Goal: Check status: Check status

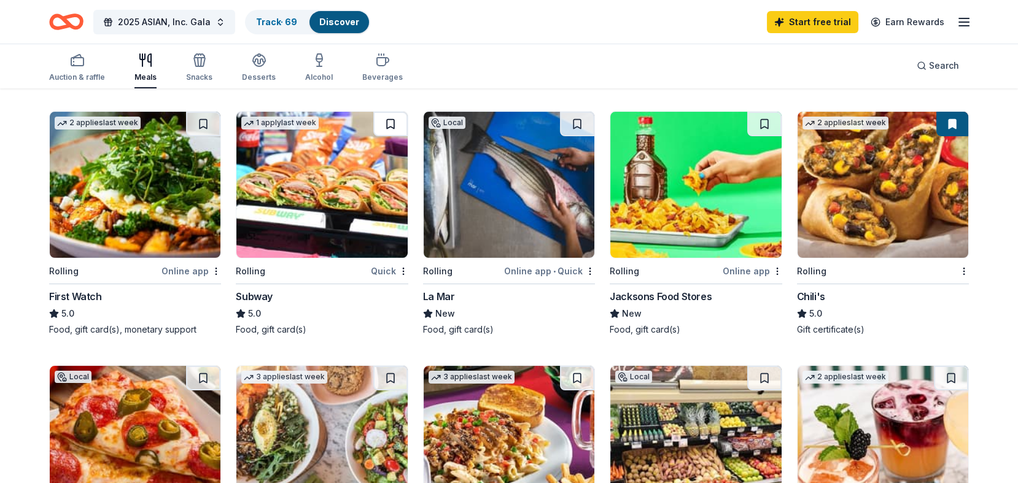
scroll to position [614, 0]
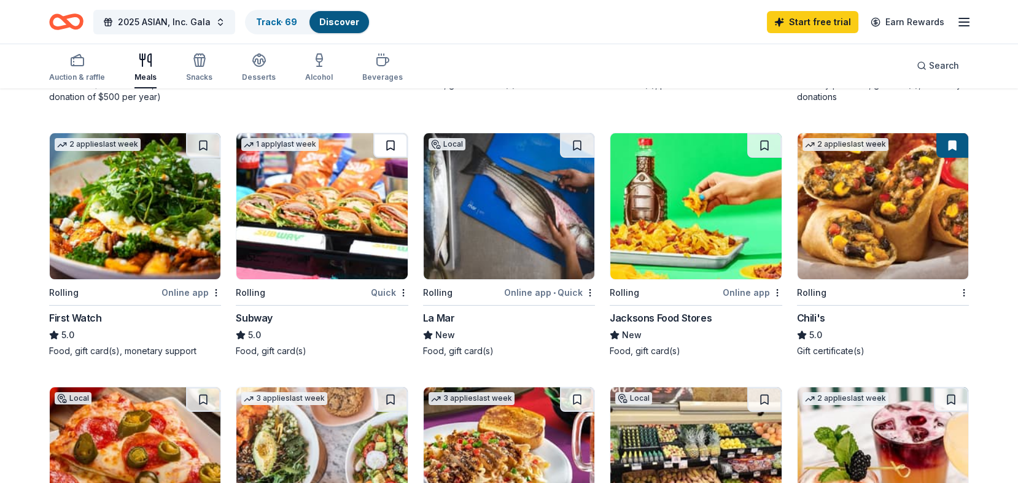
click at [392, 149] on button at bounding box center [390, 145] width 34 height 25
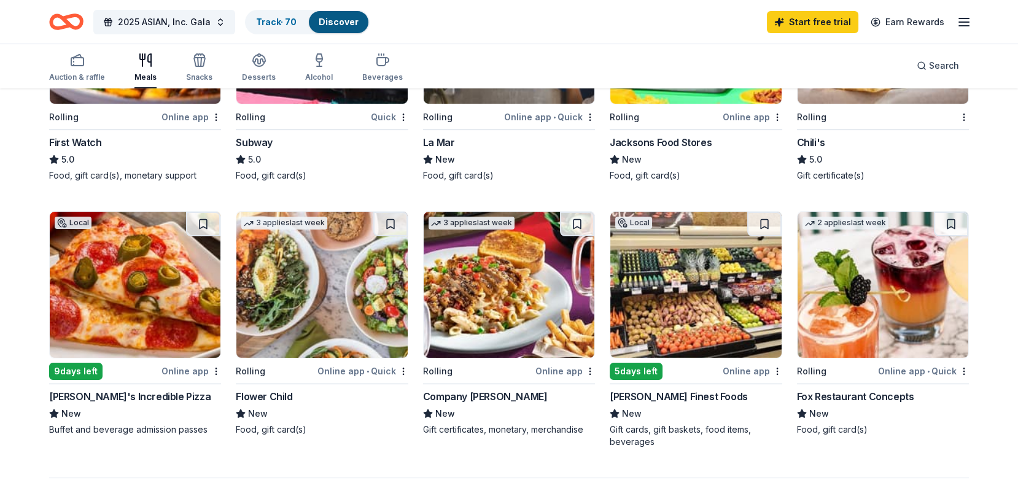
scroll to position [798, 0]
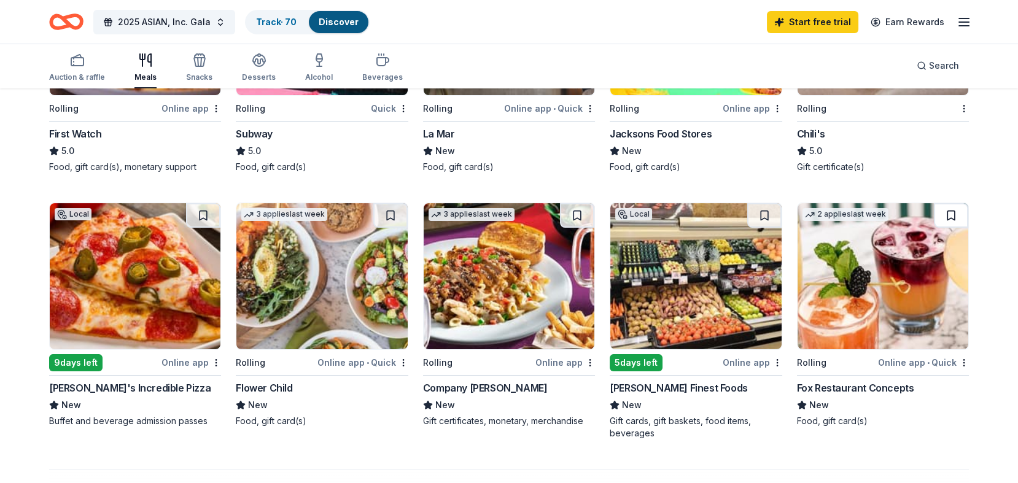
click at [948, 212] on button at bounding box center [951, 215] width 34 height 25
click at [259, 14] on div "Track · 71" at bounding box center [275, 22] width 58 height 22
click at [267, 19] on link "Track · 71" at bounding box center [275, 22] width 38 height 10
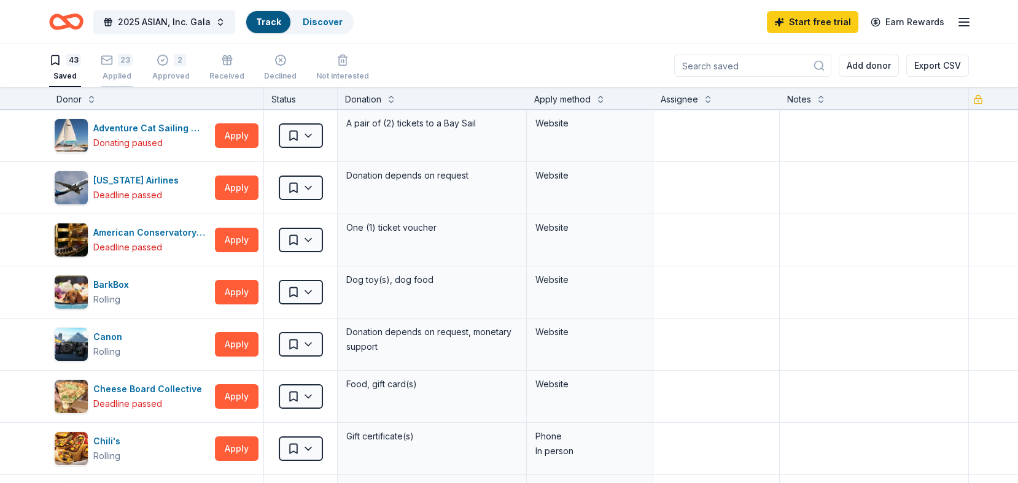
click at [127, 68] on div "23 Applied" at bounding box center [117, 67] width 32 height 27
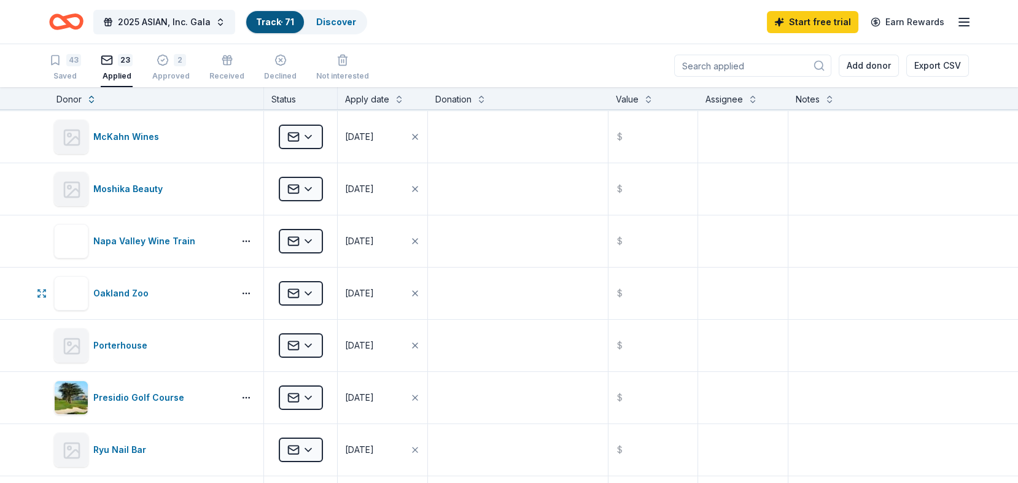
scroll to position [502, 0]
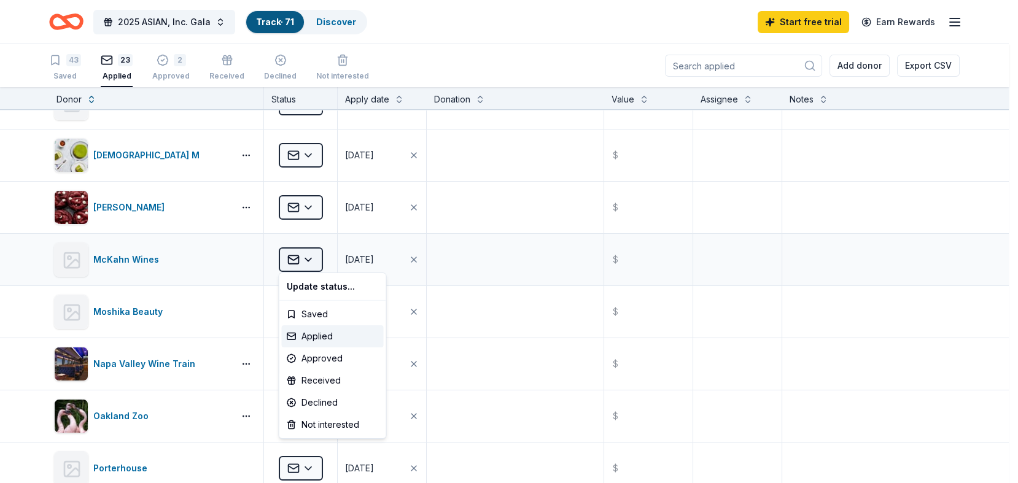
click at [301, 255] on html "2025 ASIAN, Inc. Gala Track · 71 Discover Start free trial Earn Rewards 43 Save…" at bounding box center [509, 241] width 1018 height 483
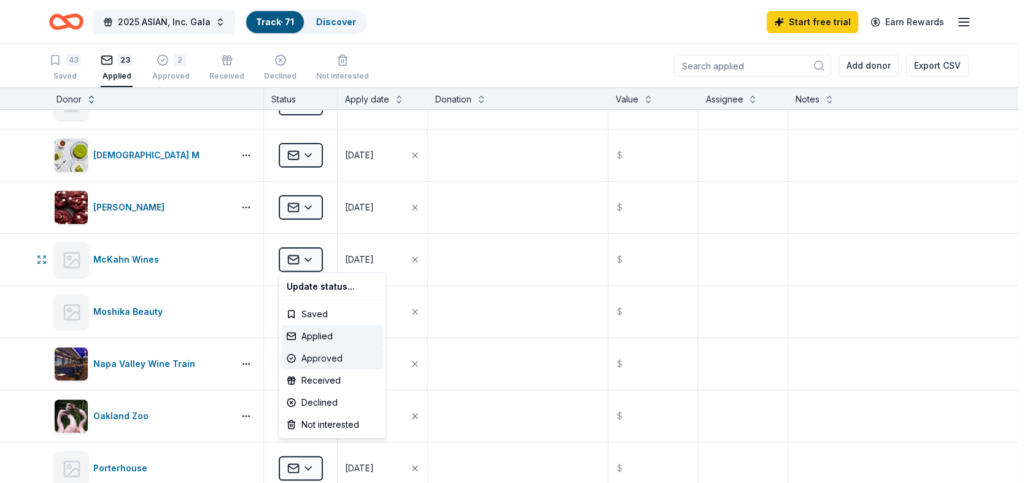
click at [312, 362] on div "Approved" at bounding box center [333, 359] width 102 height 22
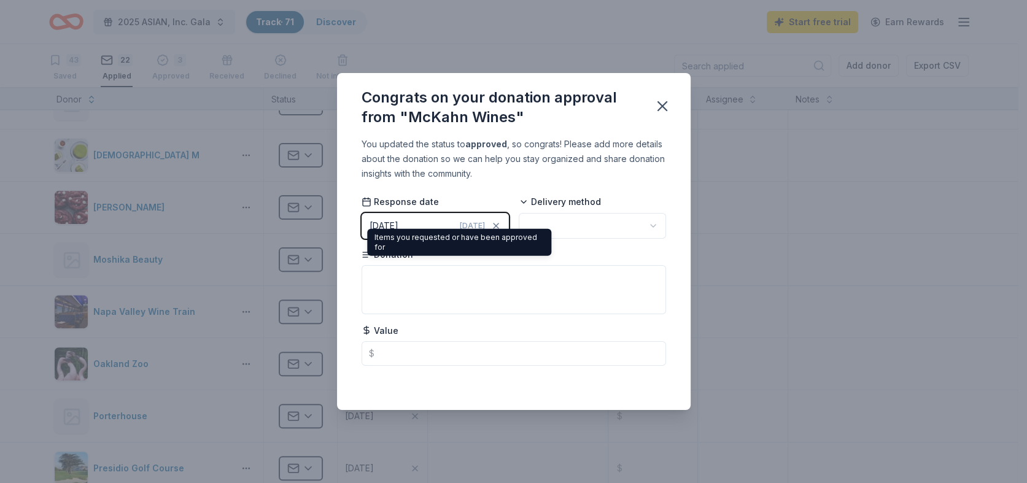
click at [399, 223] on div "[DATE]" at bounding box center [384, 226] width 29 height 15
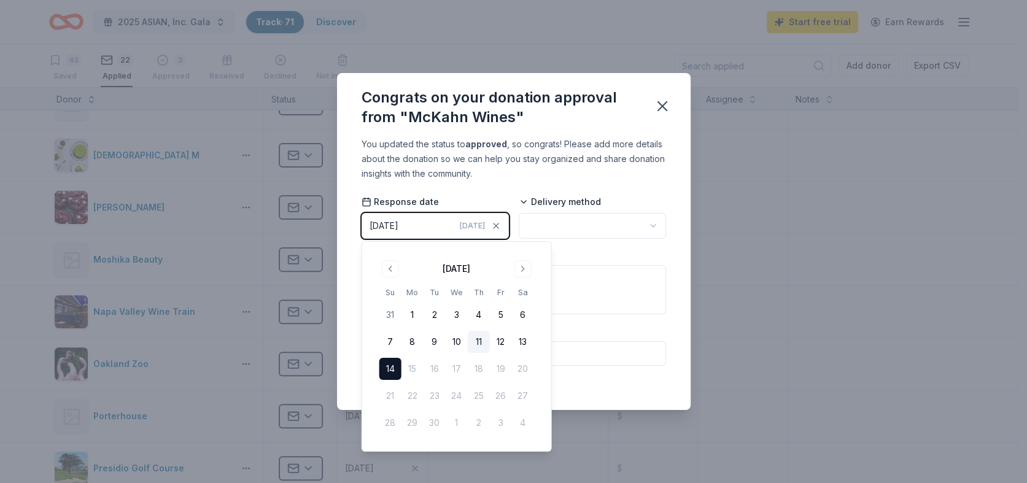
click at [481, 337] on button "11" at bounding box center [479, 342] width 22 height 22
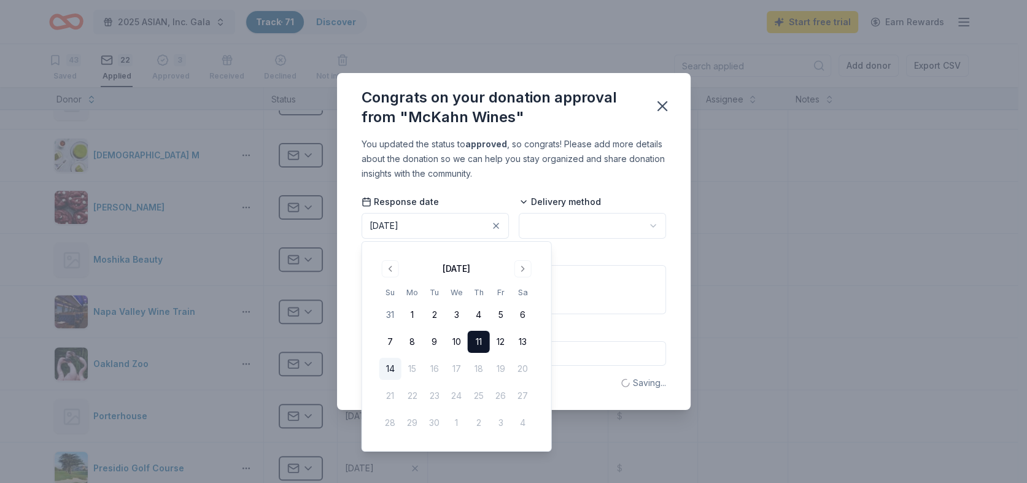
click at [587, 220] on html "2025 ASIAN, Inc. Gala Track · 71 Discover Start free trial Earn Rewards 43 Save…" at bounding box center [513, 241] width 1027 height 483
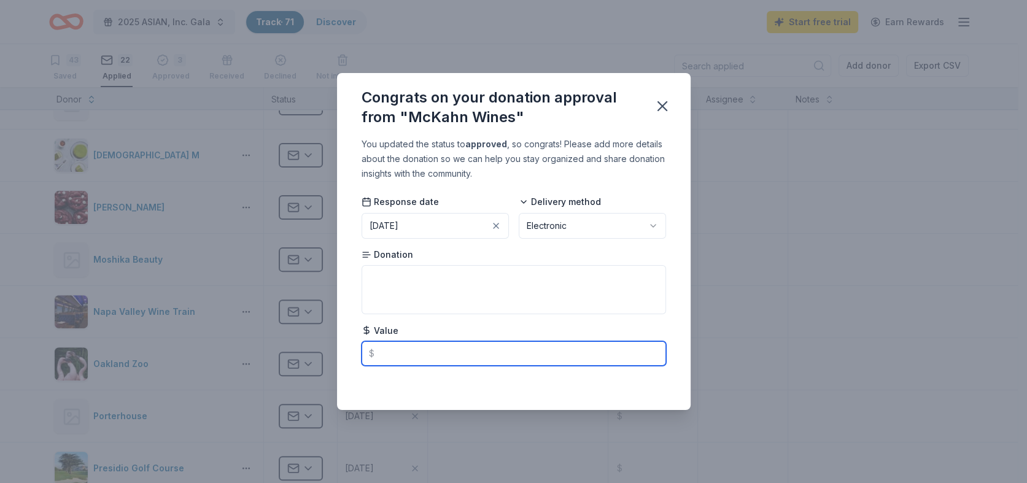
click at [475, 362] on input "text" at bounding box center [514, 353] width 305 height 25
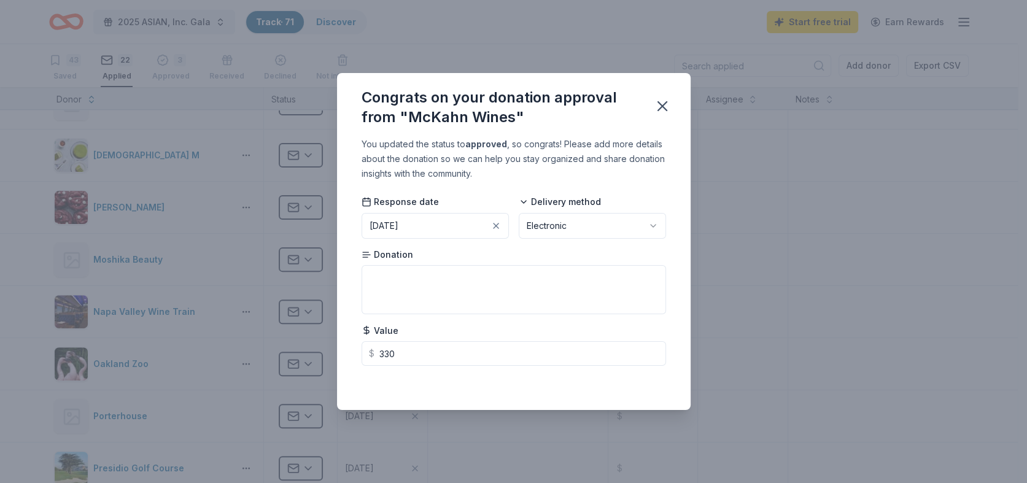
type input "330.00"
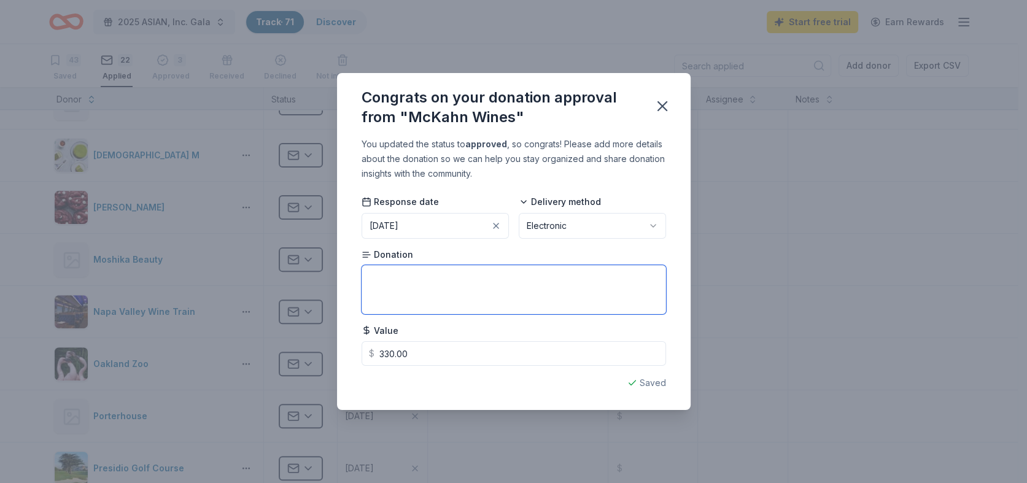
click at [560, 303] on textarea at bounding box center [514, 289] width 305 height 49
paste textarea "certificate for a private tasting for six at McKahn Wines"
type textarea "certificate for a private tasting for six at McKahn Wines"
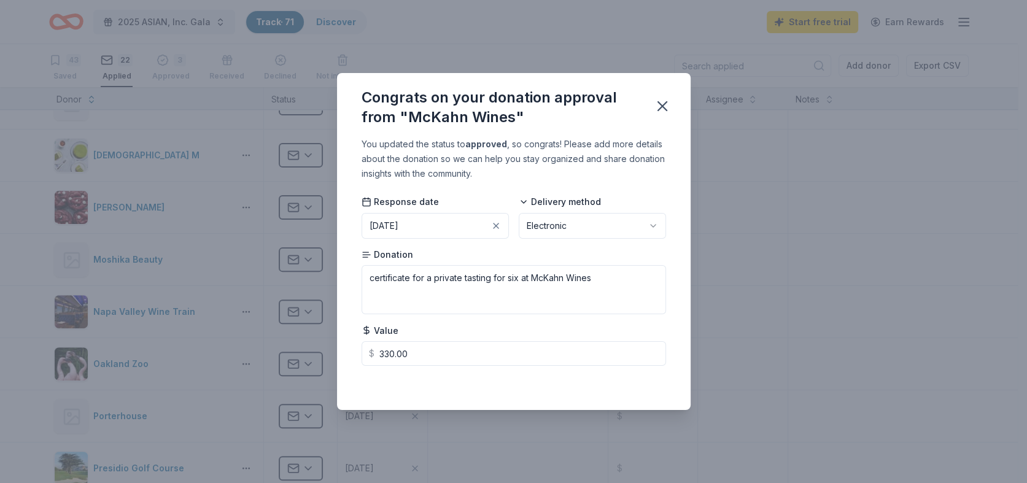
click at [580, 45] on div "Congrats on your donation approval from "McKahn Wines" You updated the status t…" at bounding box center [513, 241] width 1027 height 483
click at [659, 101] on icon "button" at bounding box center [662, 106] width 17 height 17
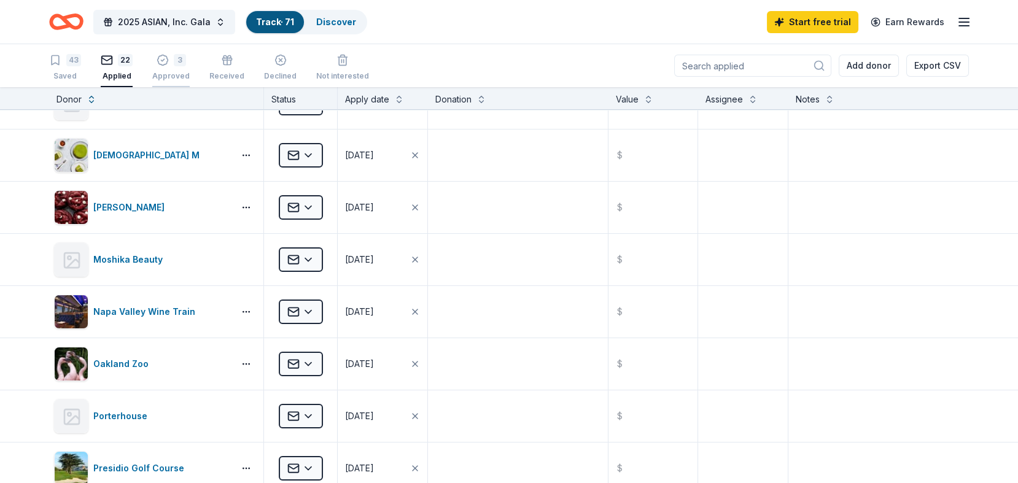
click at [174, 60] on div "3" at bounding box center [180, 53] width 12 height 12
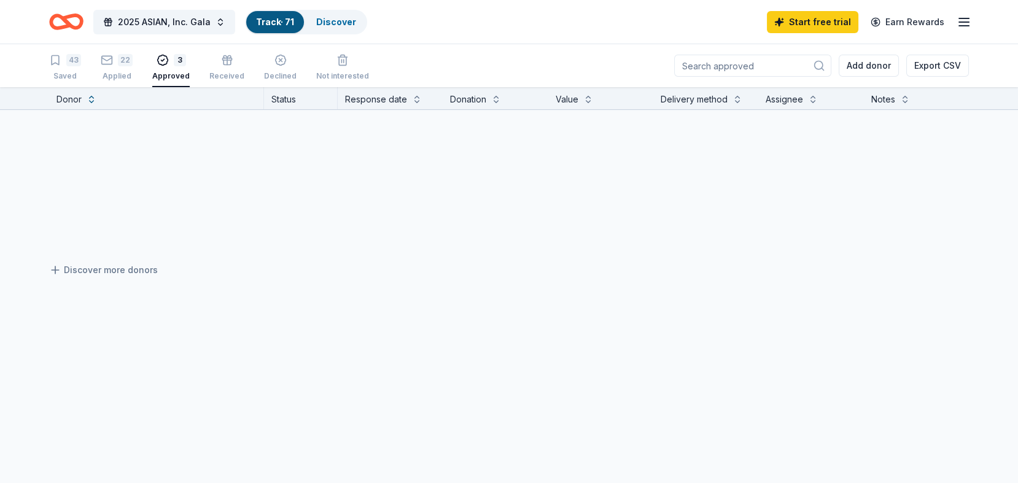
scroll to position [13, 0]
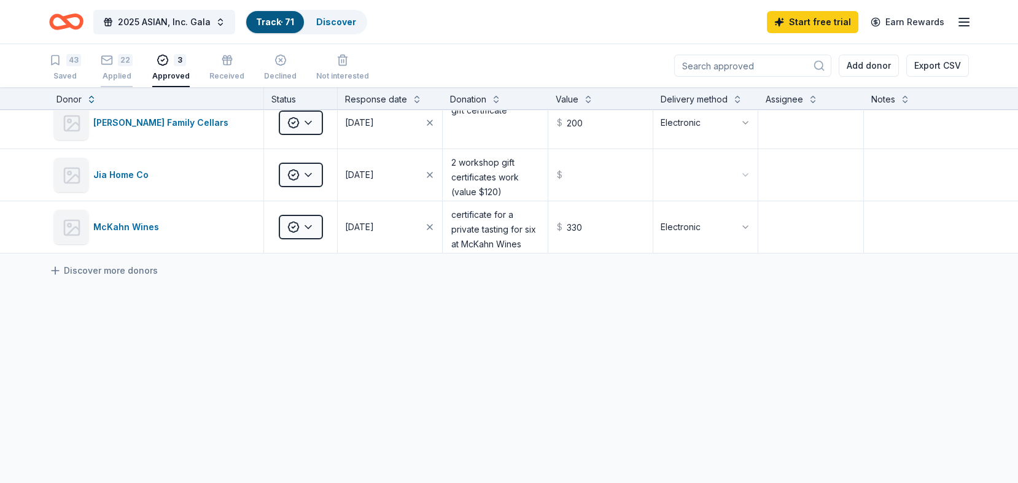
click at [125, 73] on div "Applied" at bounding box center [117, 76] width 32 height 10
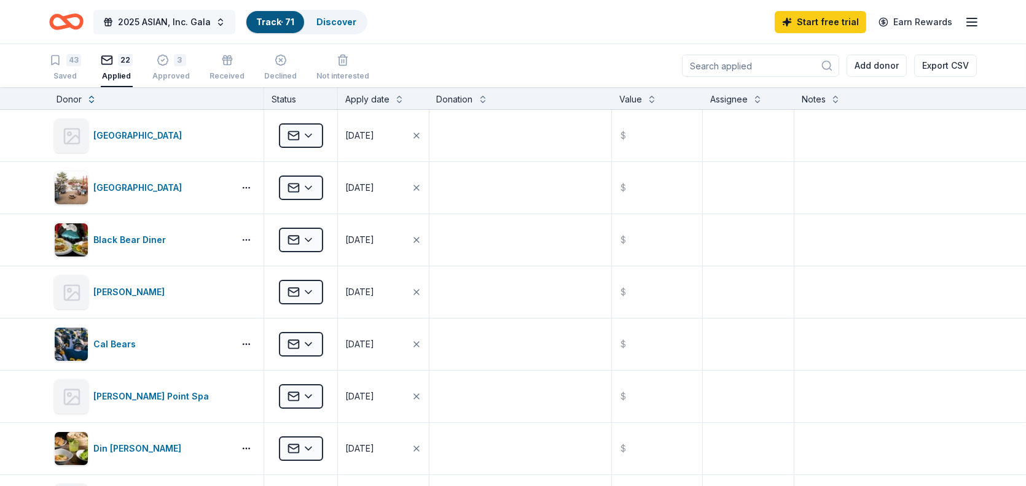
click at [158, 26] on span "2025 ASIAN, Inc. Gala" at bounding box center [164, 22] width 93 height 15
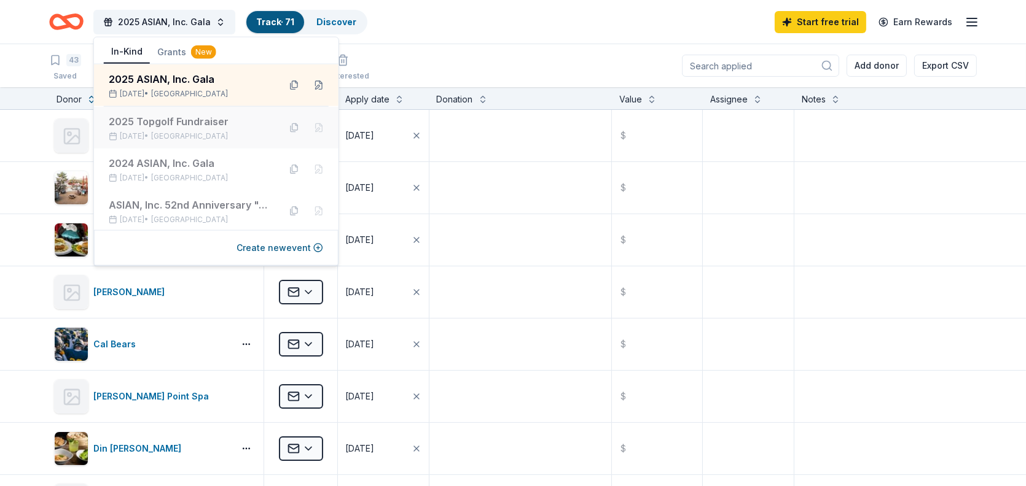
click at [160, 141] on div "2025 Topgolf Fundraiser [DATE] • [GEOGRAPHIC_DATA]" at bounding box center [216, 128] width 244 height 42
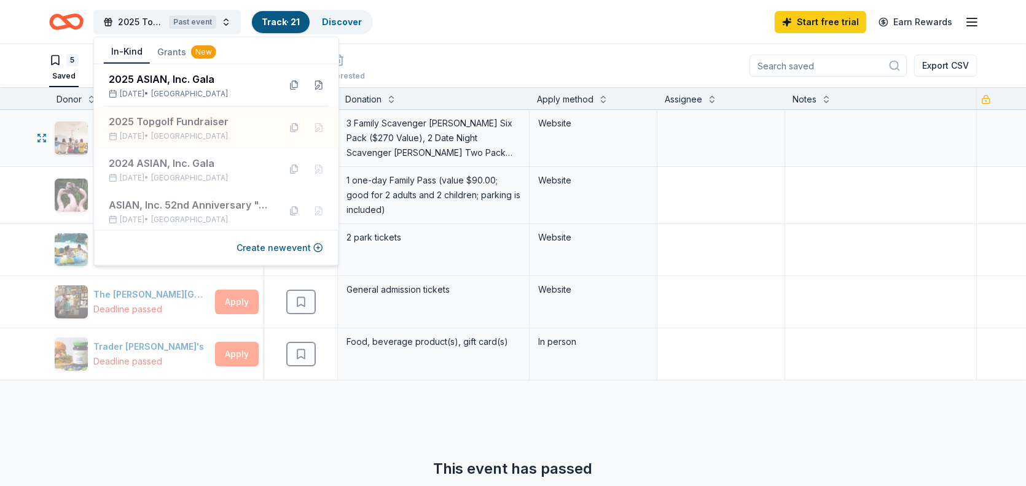
drag, startPoint x: 388, startPoint y: 143, endPoint x: 442, endPoint y: 141, distance: 53.5
click at [442, 141] on div "3 Family Scavenger [PERSON_NAME] Six Pack ($270 Value), 2 Date Night Scavenger …" at bounding box center [433, 138] width 176 height 47
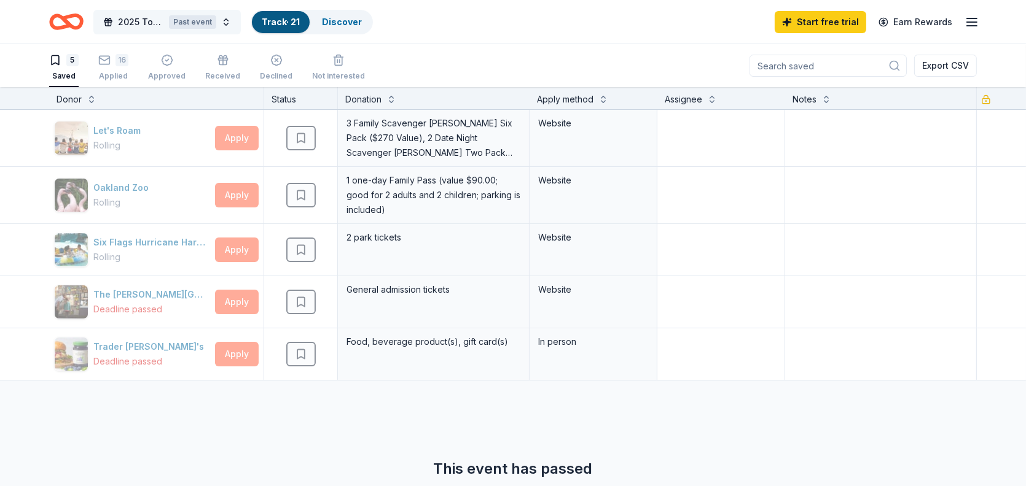
click at [190, 20] on div "Past event" at bounding box center [192, 22] width 47 height 14
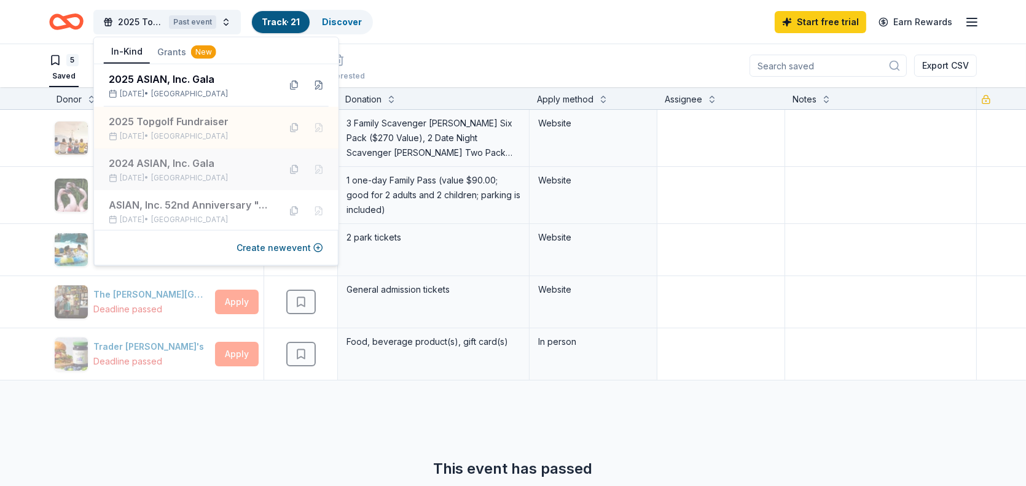
click at [193, 173] on span "[GEOGRAPHIC_DATA]" at bounding box center [189, 178] width 77 height 10
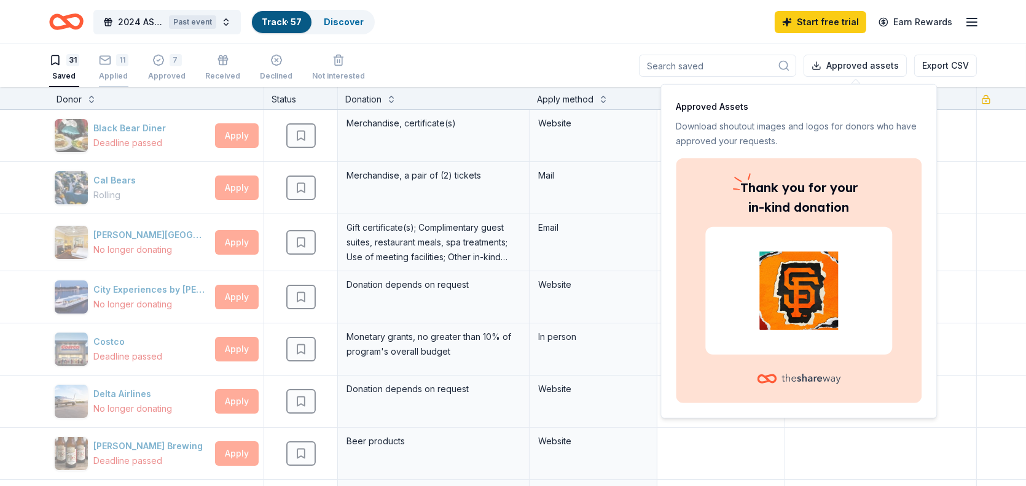
click at [119, 78] on div "Applied" at bounding box center [113, 76] width 29 height 10
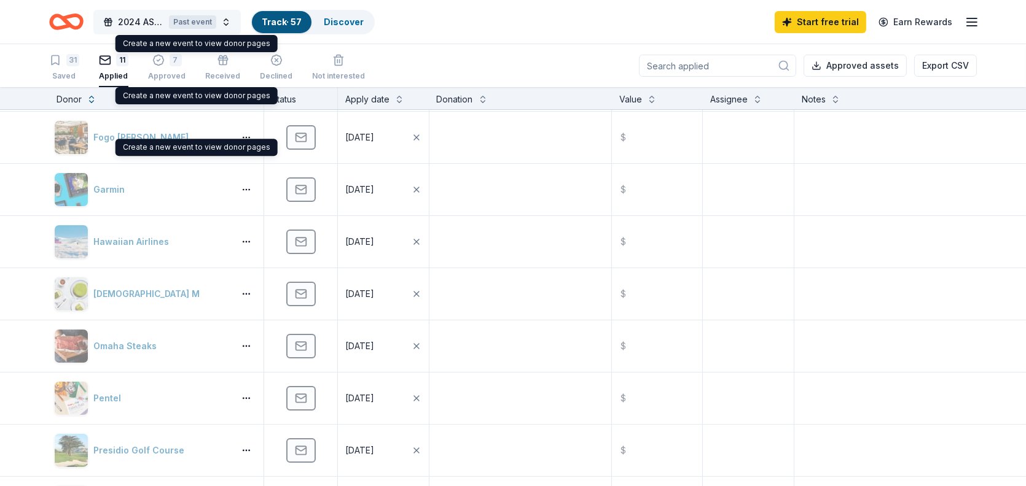
scroll to position [184, 0]
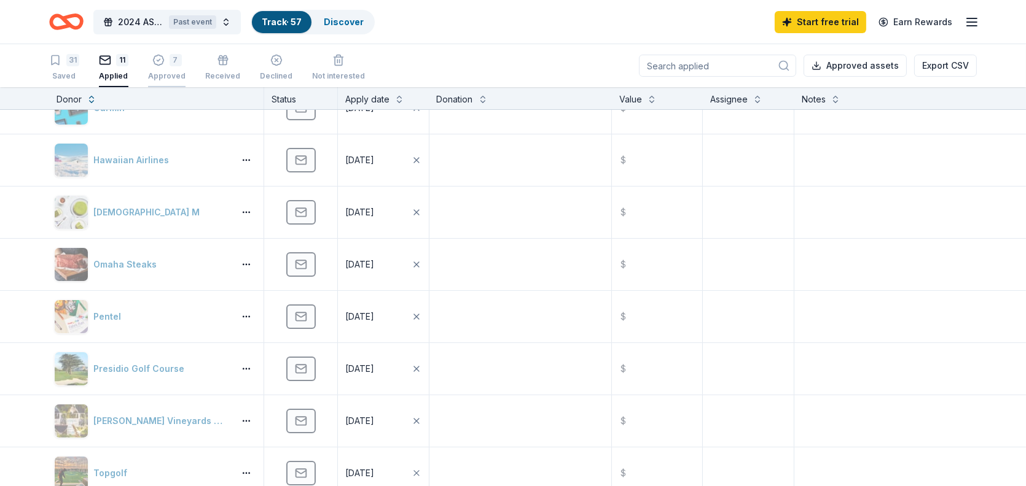
click at [164, 74] on div "Approved" at bounding box center [166, 70] width 37 height 10
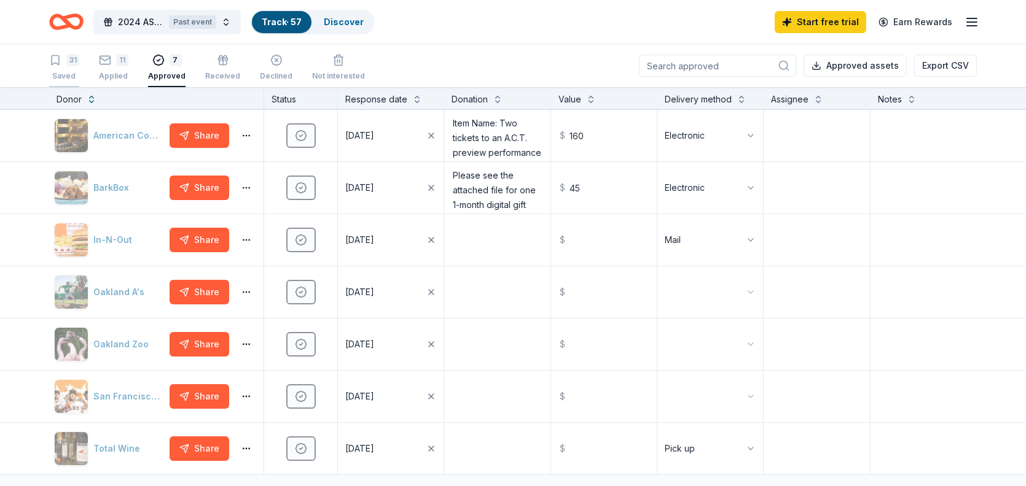
click at [63, 61] on div "31" at bounding box center [64, 60] width 30 height 12
